Goal: Check status: Check status

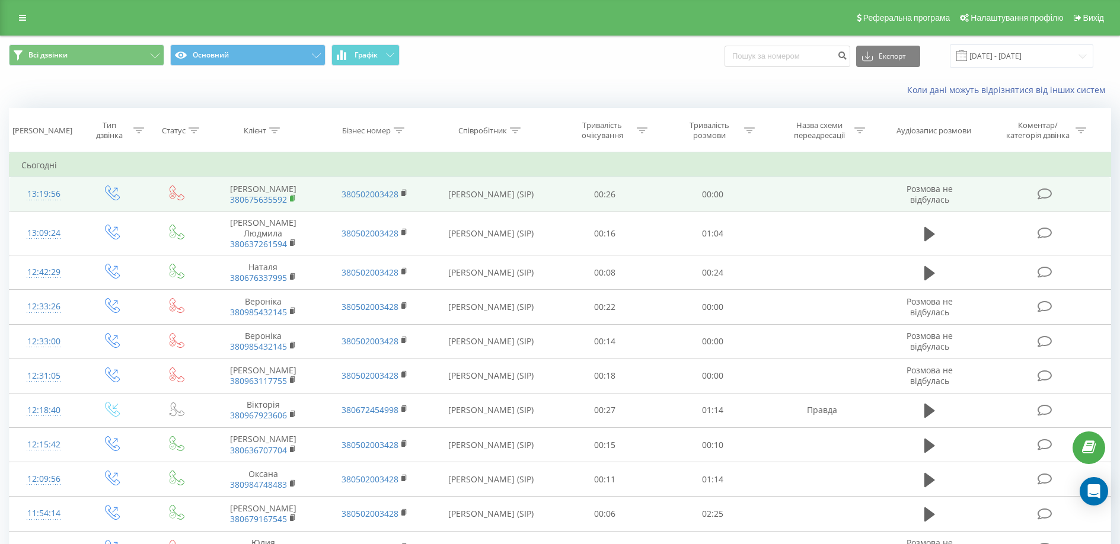
click at [293, 198] on rect at bounding box center [292, 198] width 4 height 5
